Goal: Information Seeking & Learning: Get advice/opinions

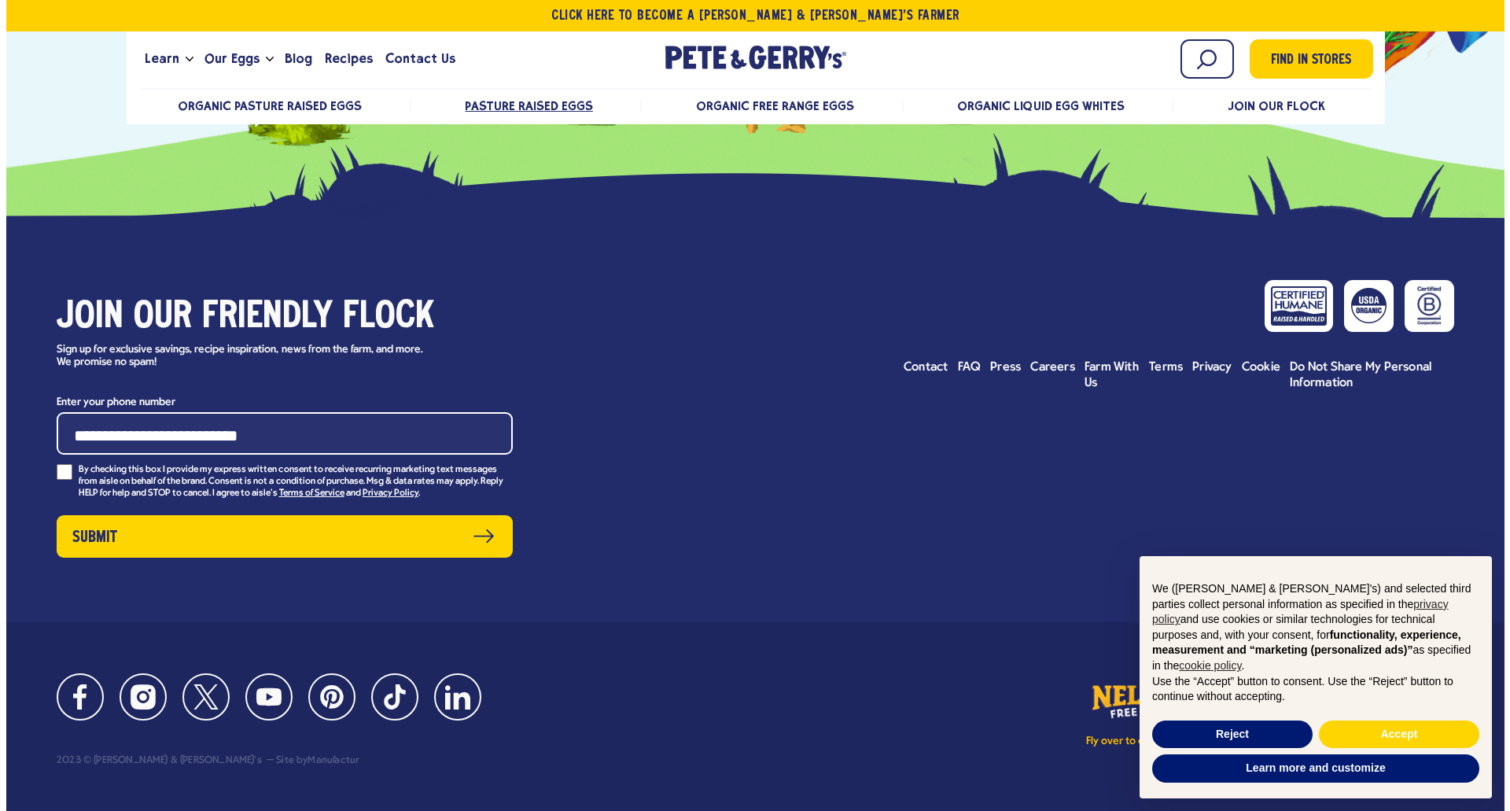
scroll to position [16279, 0]
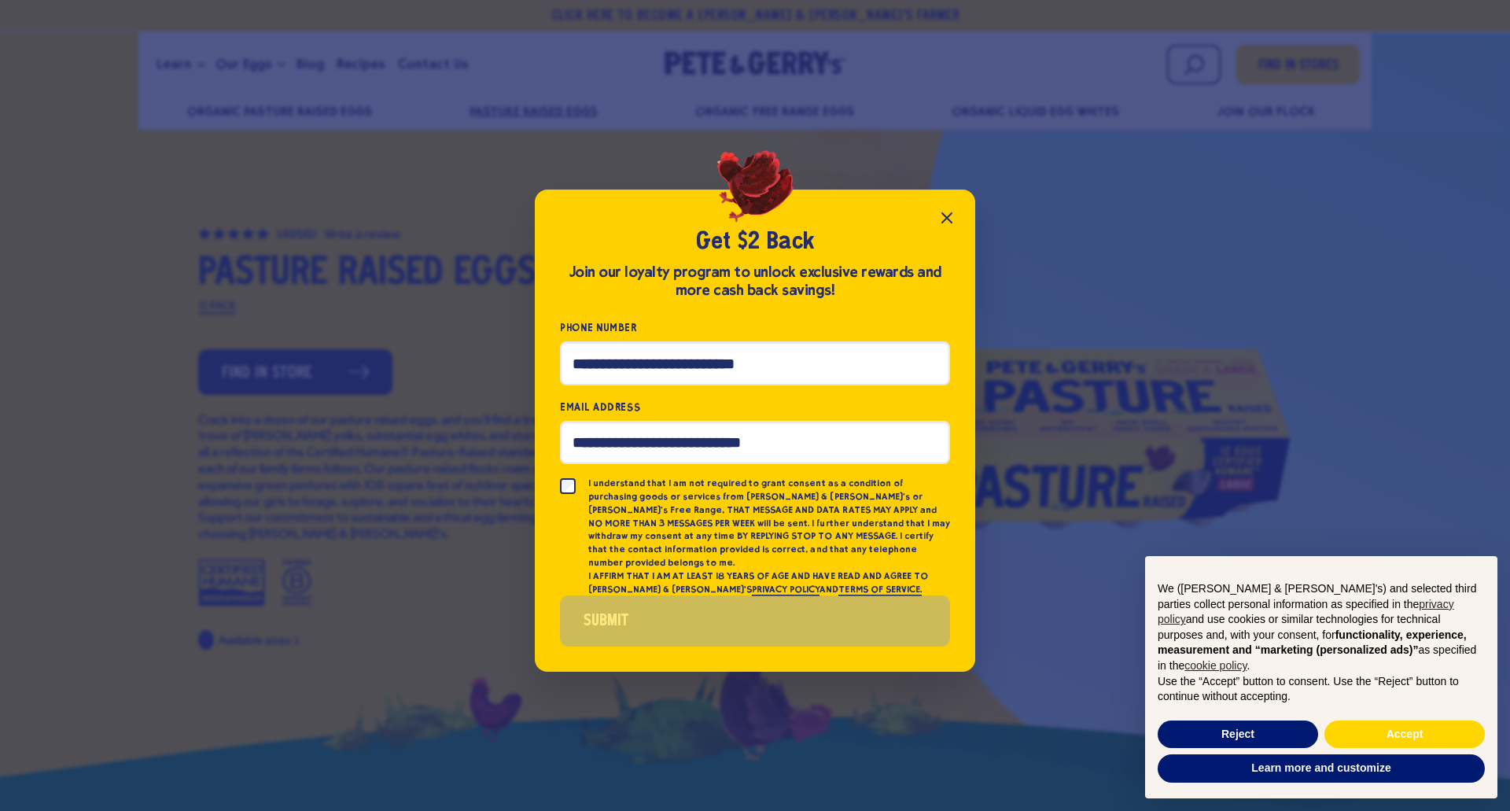
click at [944, 225] on icon "Close popup" at bounding box center [946, 217] width 19 height 19
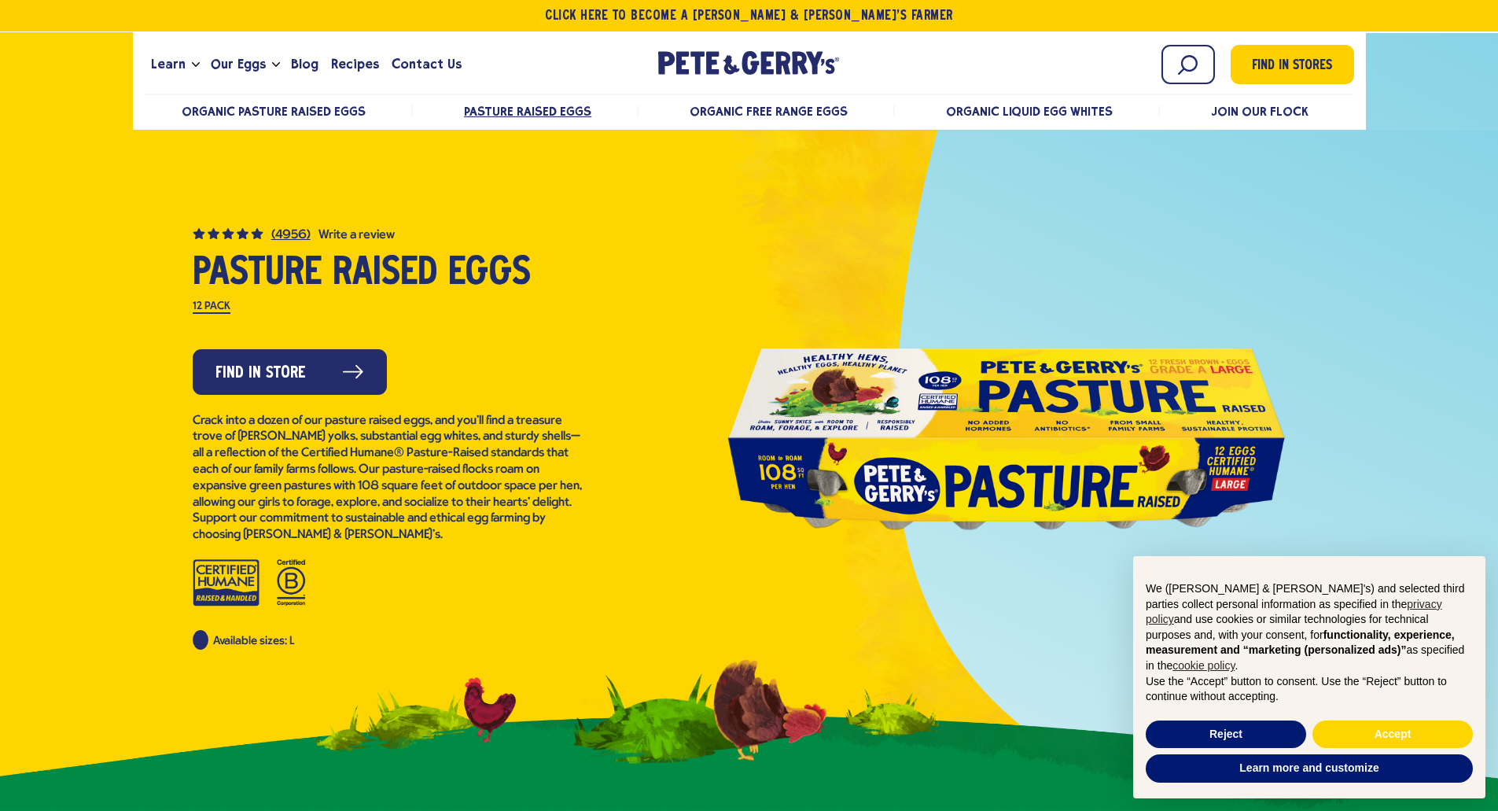
click at [289, 230] on span "(4956)" at bounding box center [290, 235] width 39 height 13
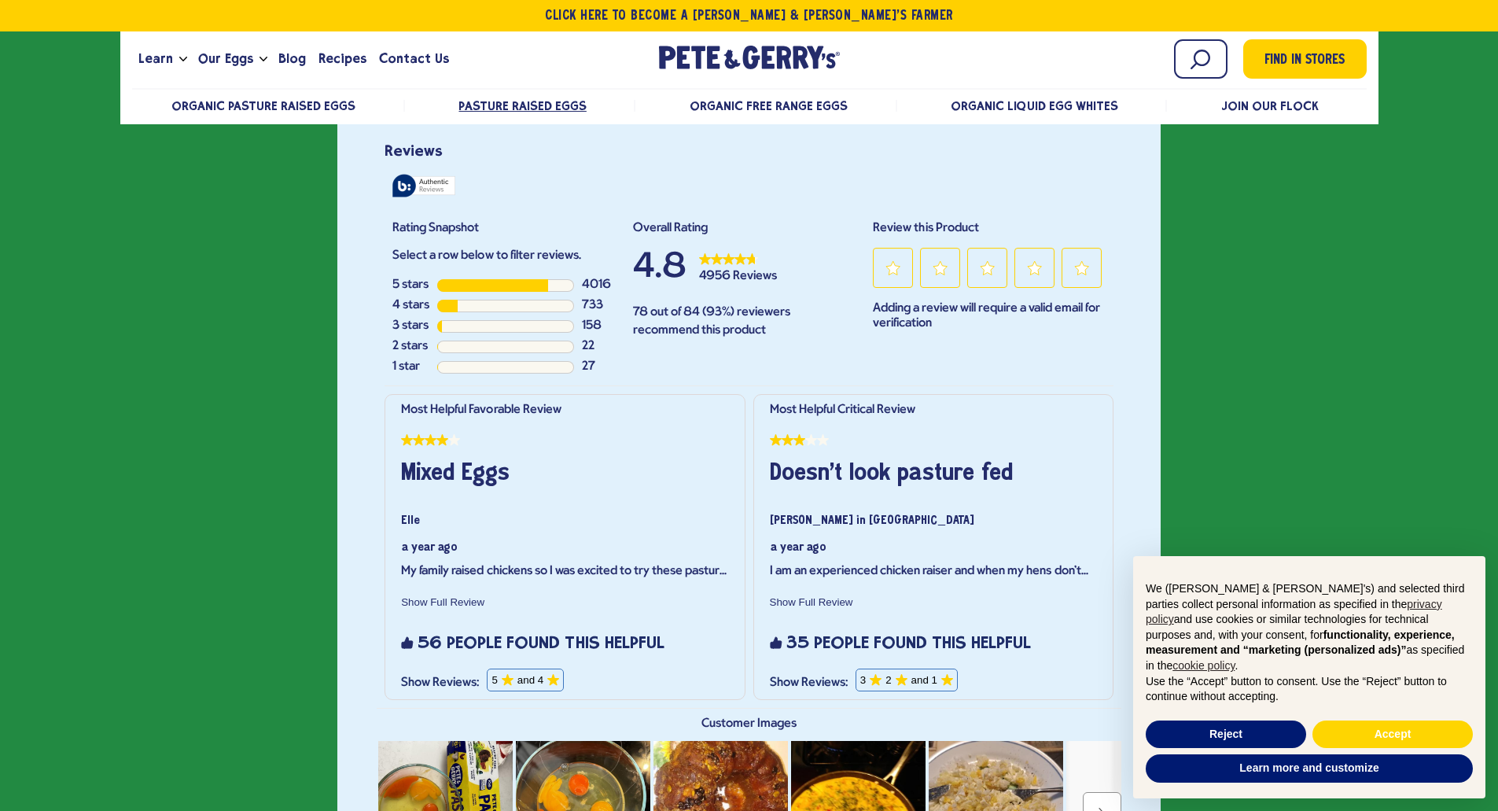
scroll to position [3244, 0]
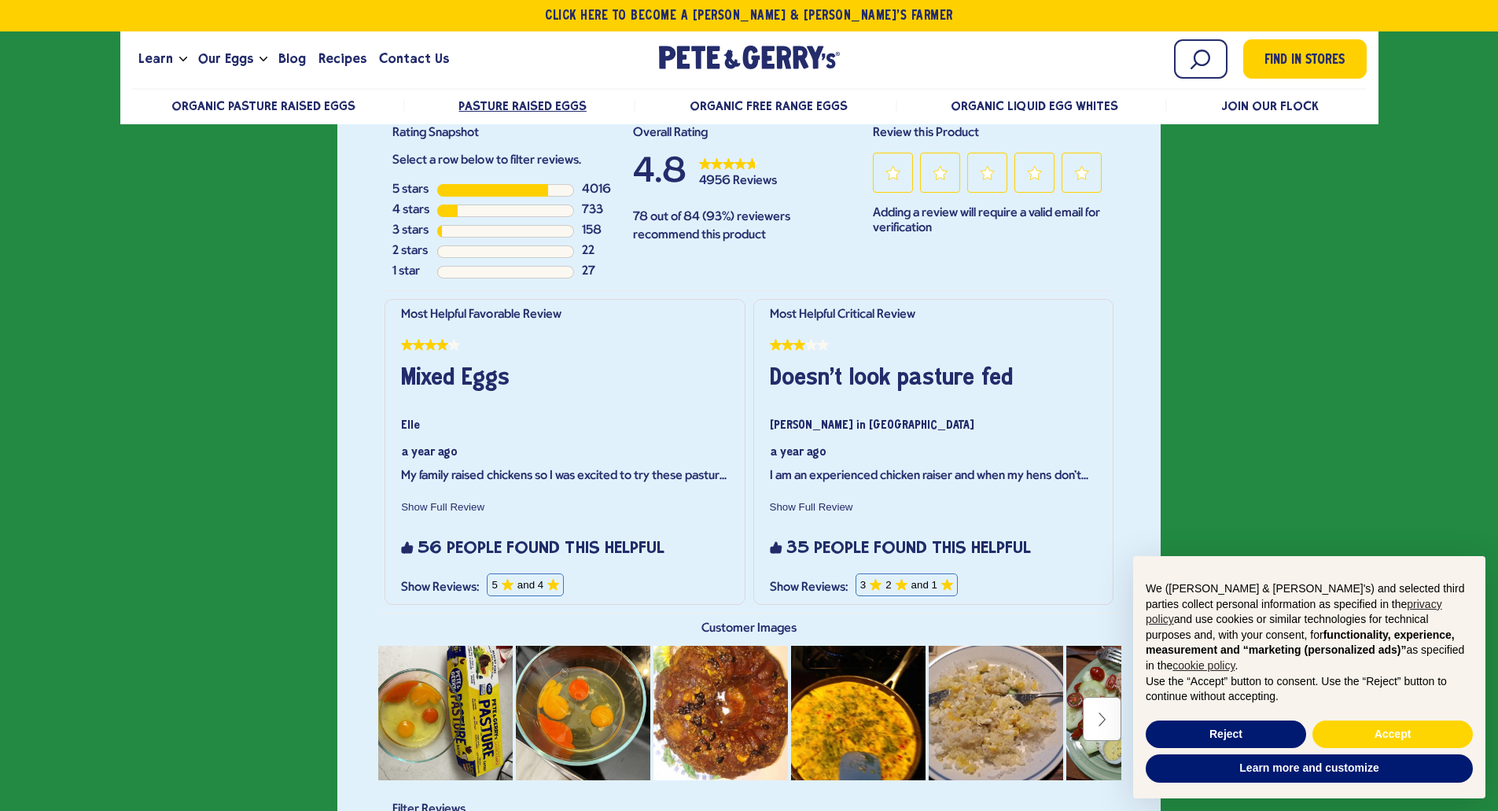
click at [440, 511] on button "Show Full Review This action will open a modal dialog." at bounding box center [442, 507] width 99 height 12
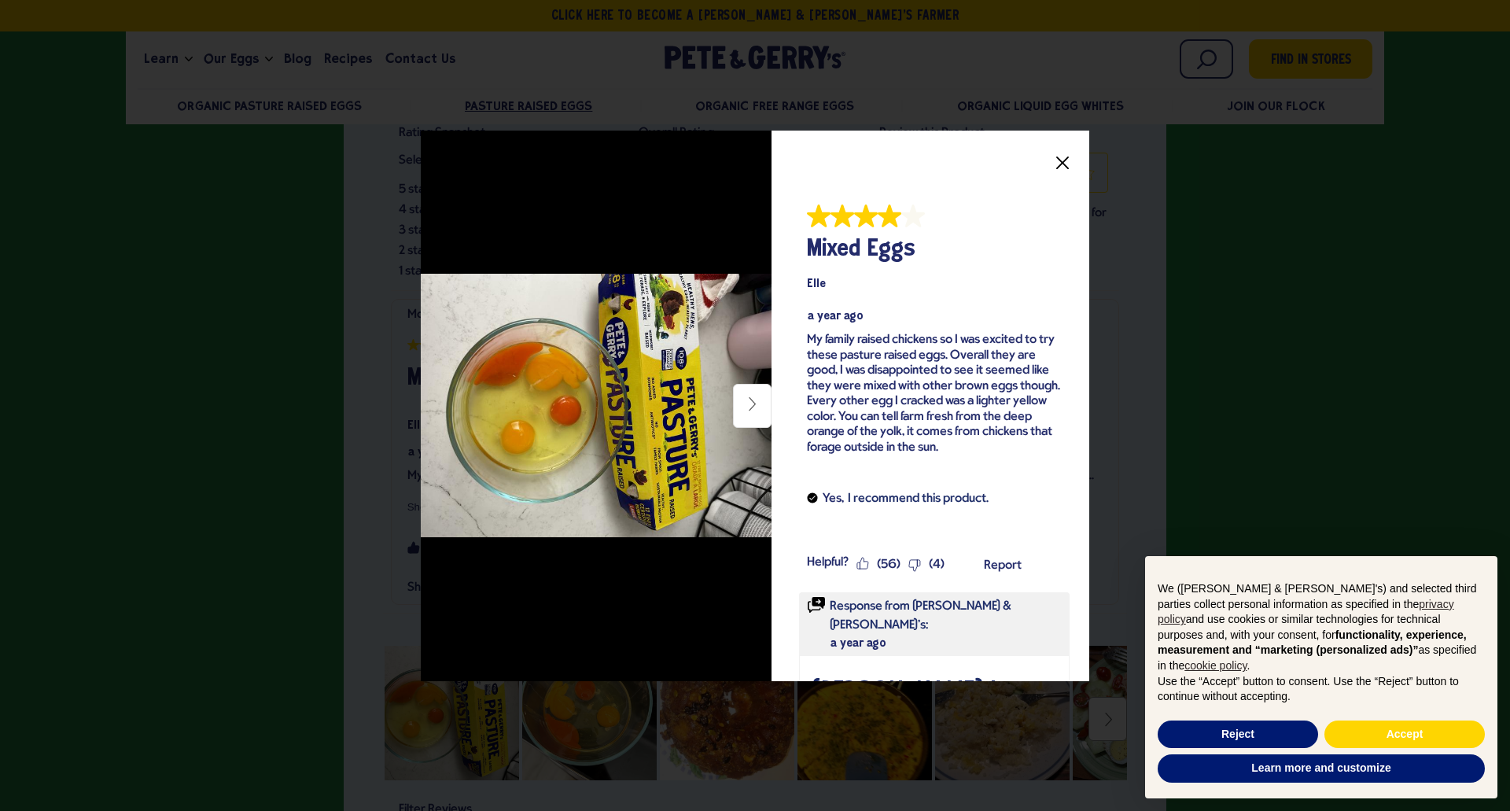
click at [1056, 160] on icon "Close" at bounding box center [1062, 162] width 13 height 13
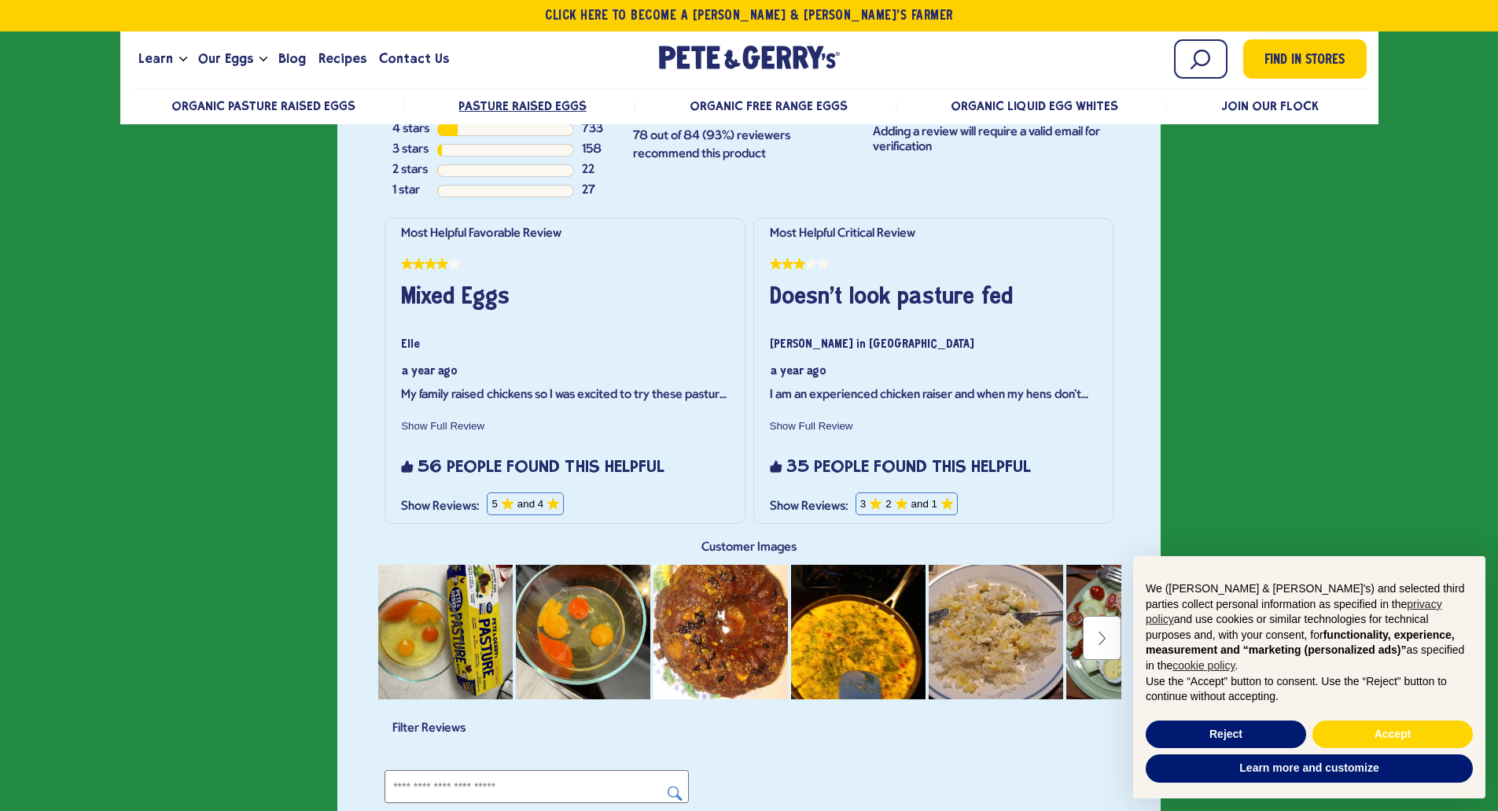
scroll to position [3322, 0]
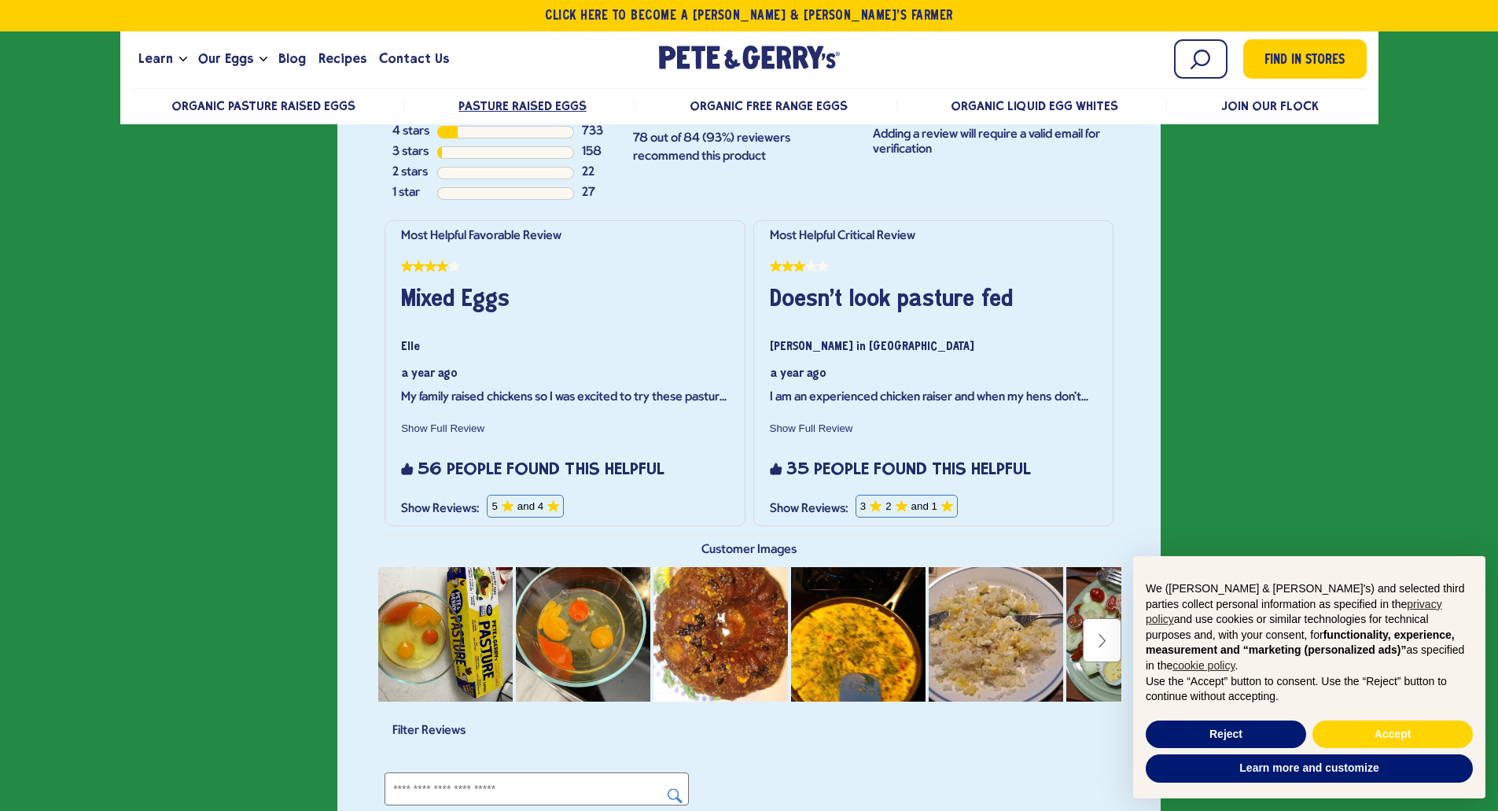
click at [815, 425] on button "Show Full Review This action will open a modal dialog." at bounding box center [811, 428] width 99 height 12
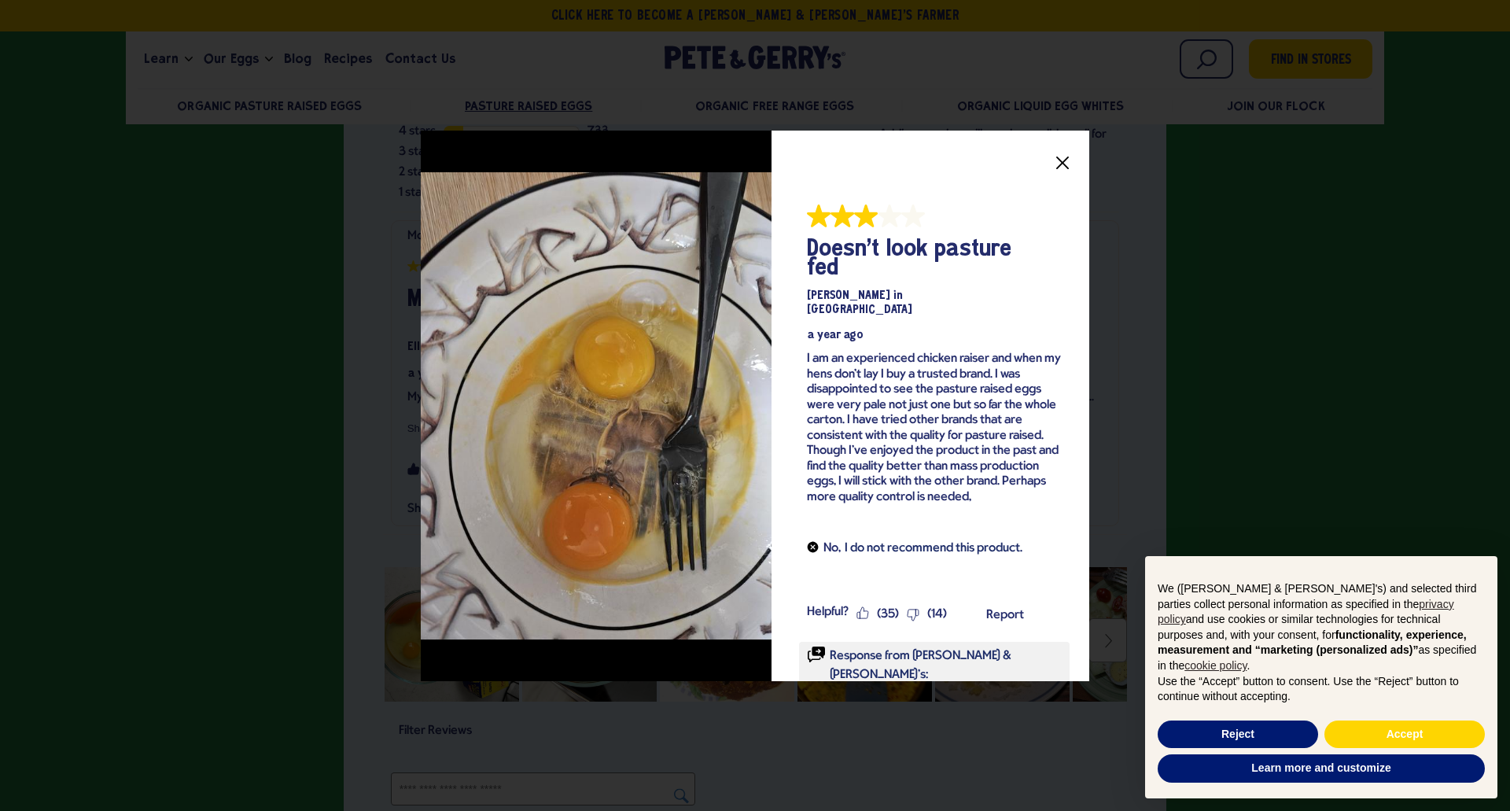
click at [1245, 436] on div at bounding box center [755, 405] width 1510 height 811
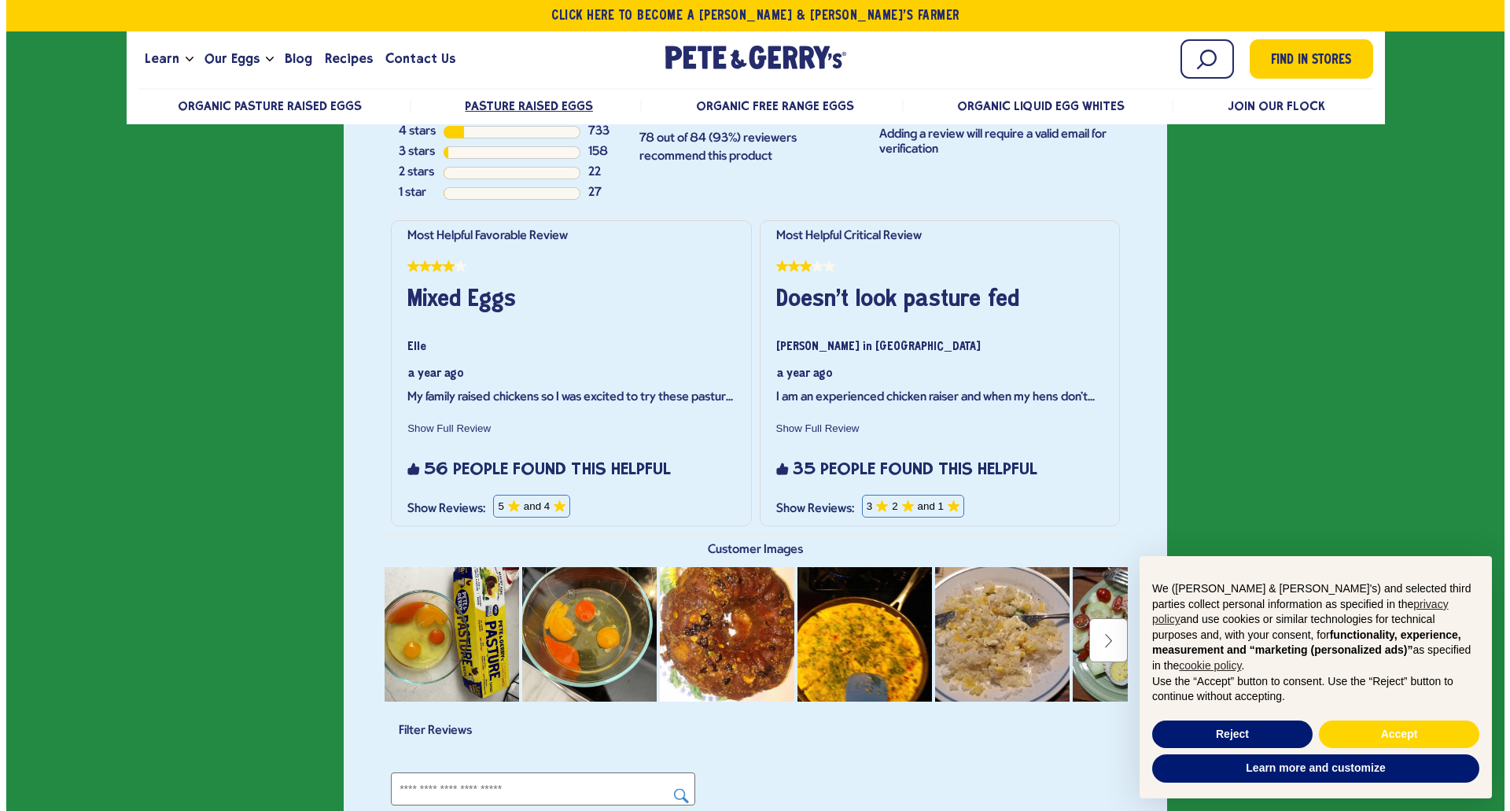
scroll to position [3401, 0]
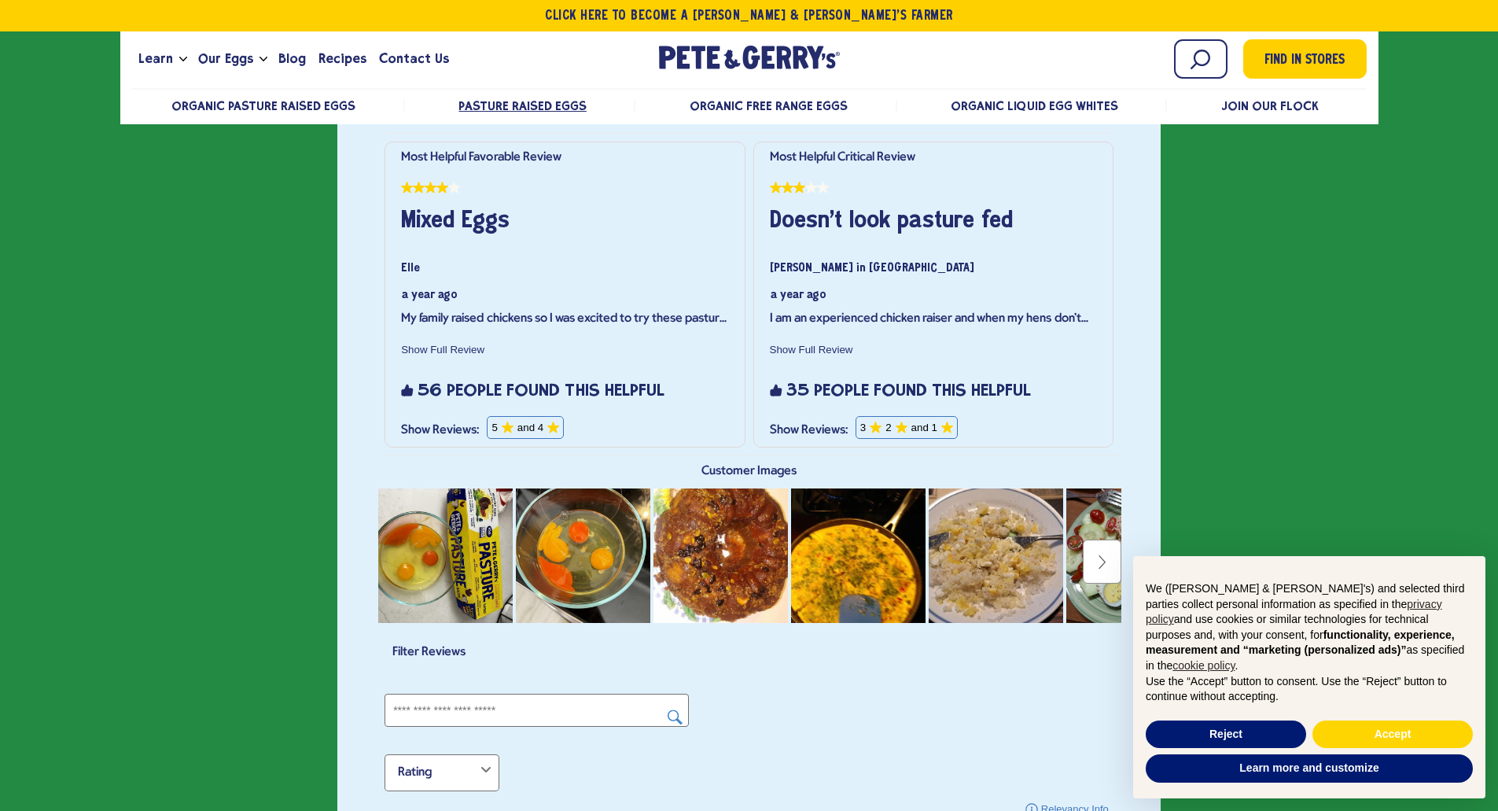
click at [873, 217] on h3 "Doesn't look pasture fed" at bounding box center [925, 221] width 311 height 44
click at [846, 357] on div "Show Full Review This action will open a modal dialog." at bounding box center [933, 347] width 343 height 35
click at [845, 349] on button "Show Full Review This action will open a modal dialog." at bounding box center [811, 350] width 99 height 12
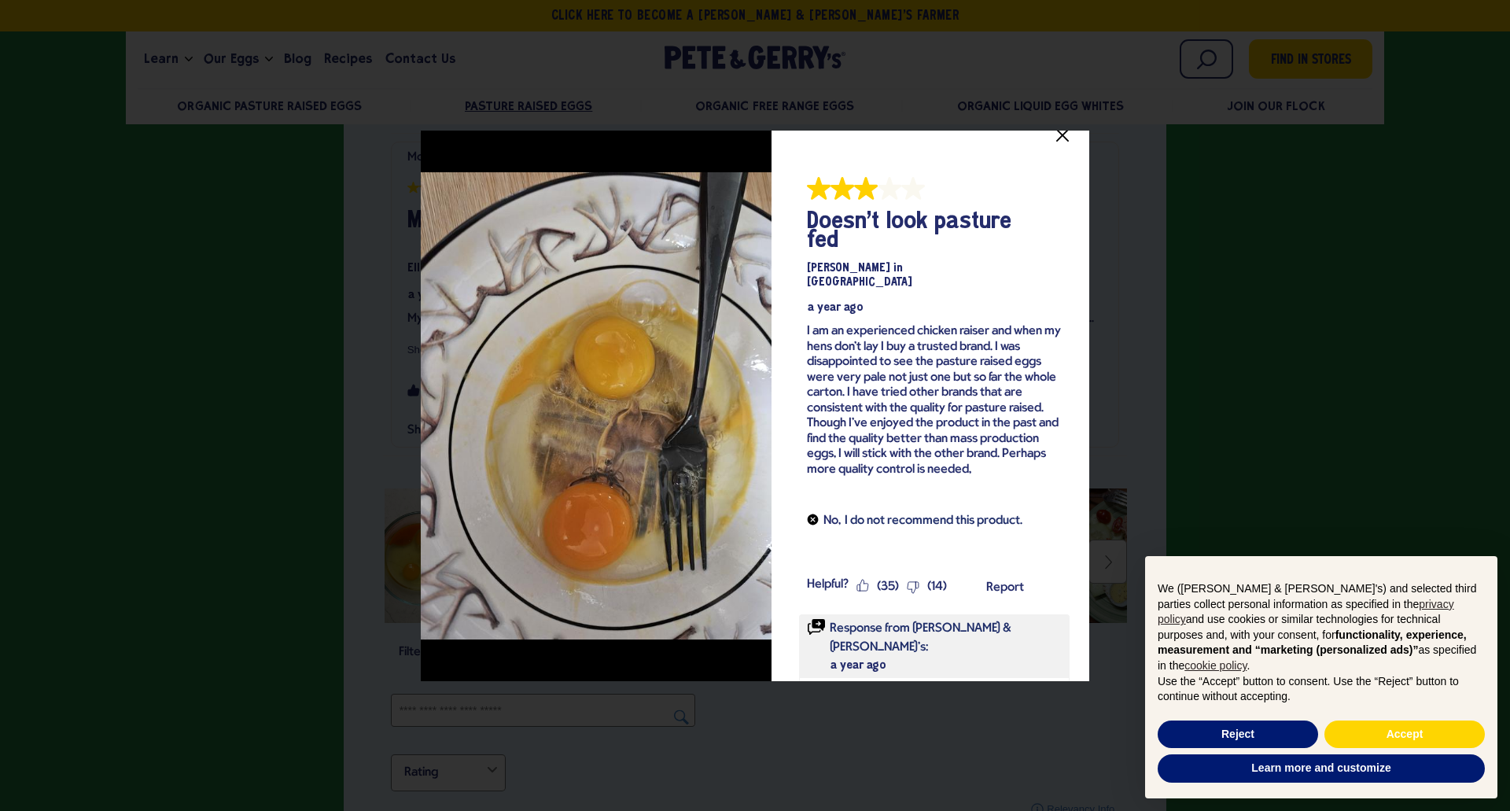
scroll to position [0, 0]
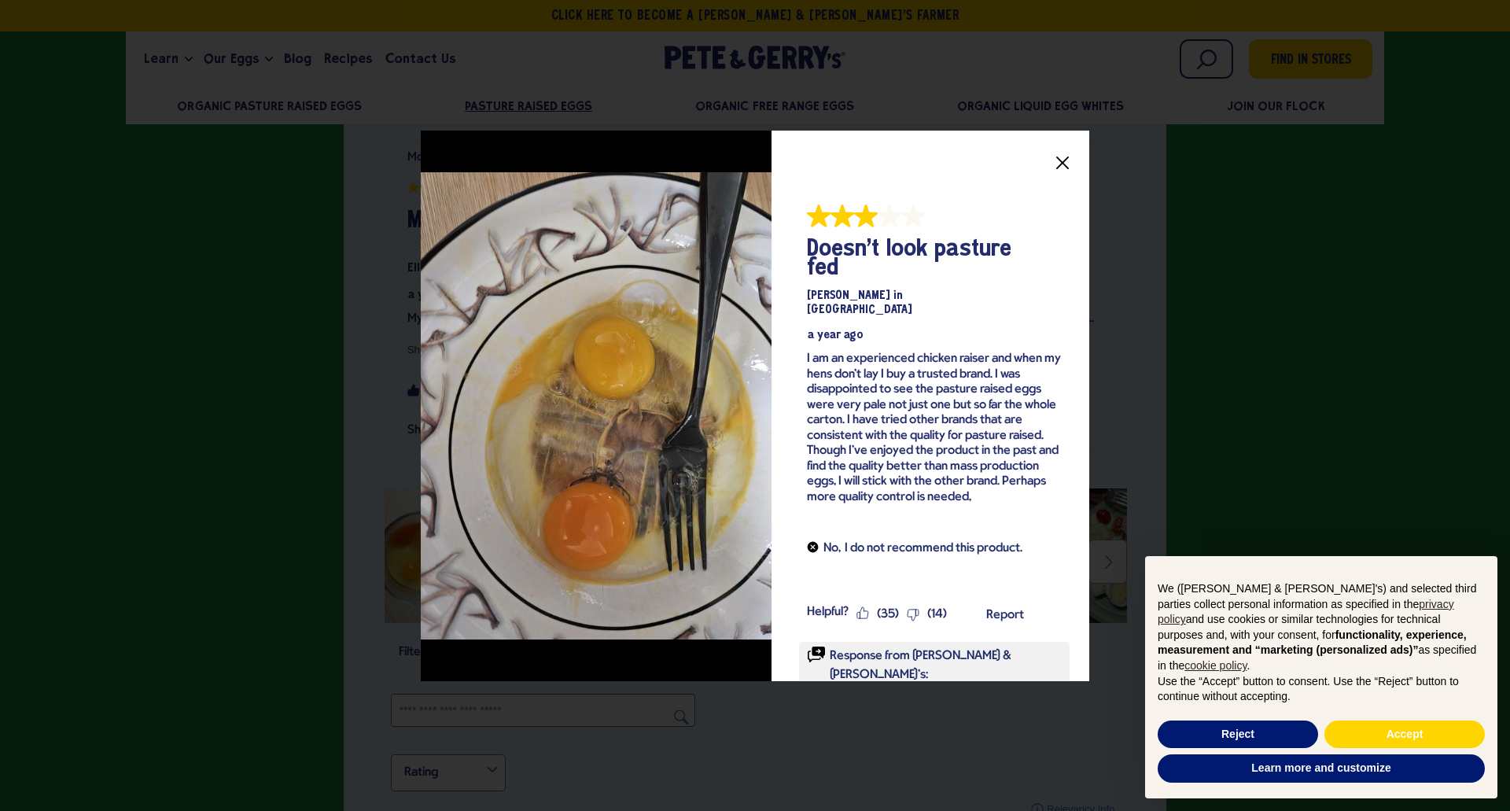
click at [1244, 377] on div at bounding box center [755, 405] width 1510 height 811
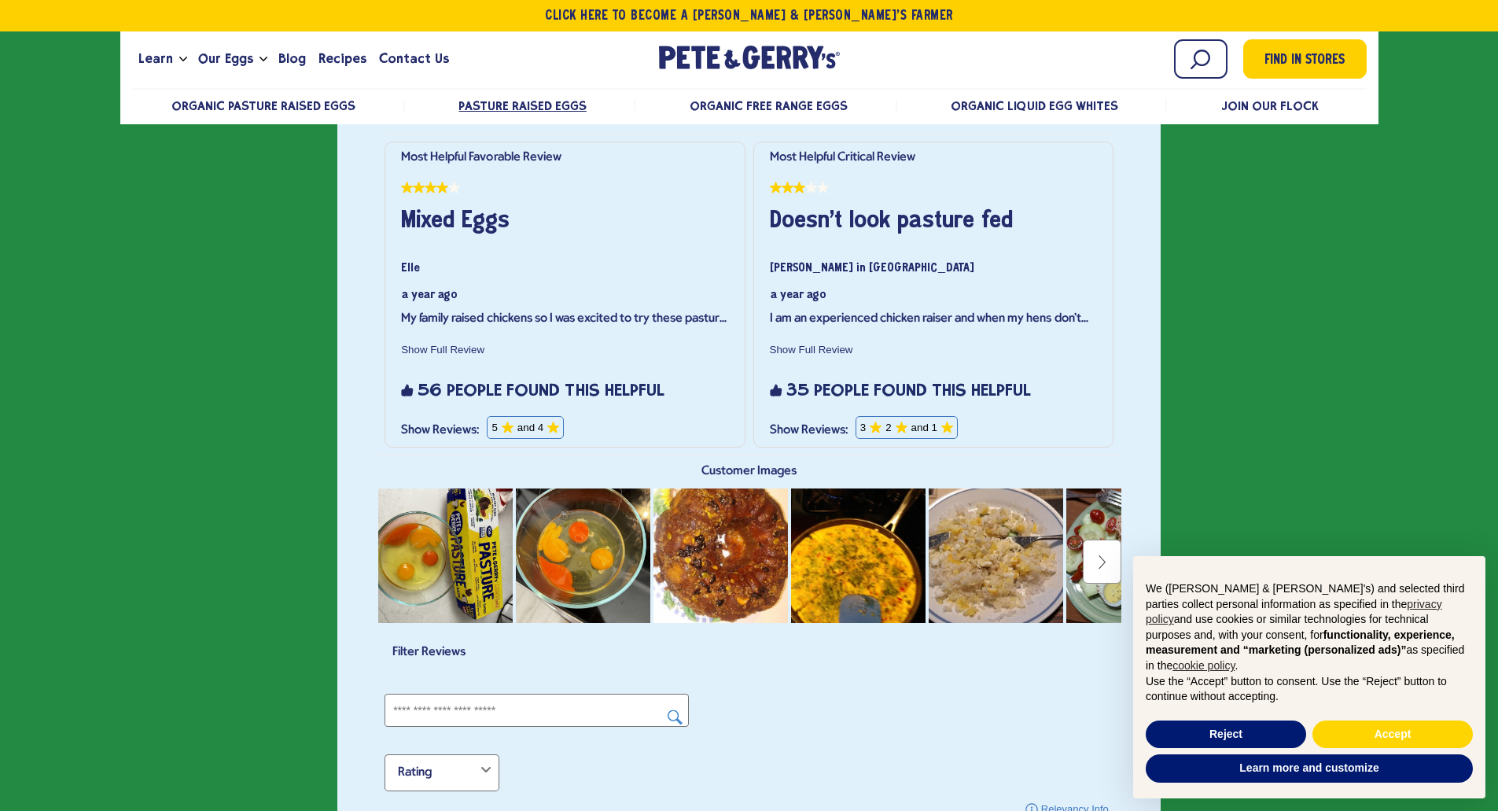
click at [447, 344] on button "Show Full Review This action will open a modal dialog." at bounding box center [442, 350] width 99 height 12
